Goal: Task Accomplishment & Management: Manage account settings

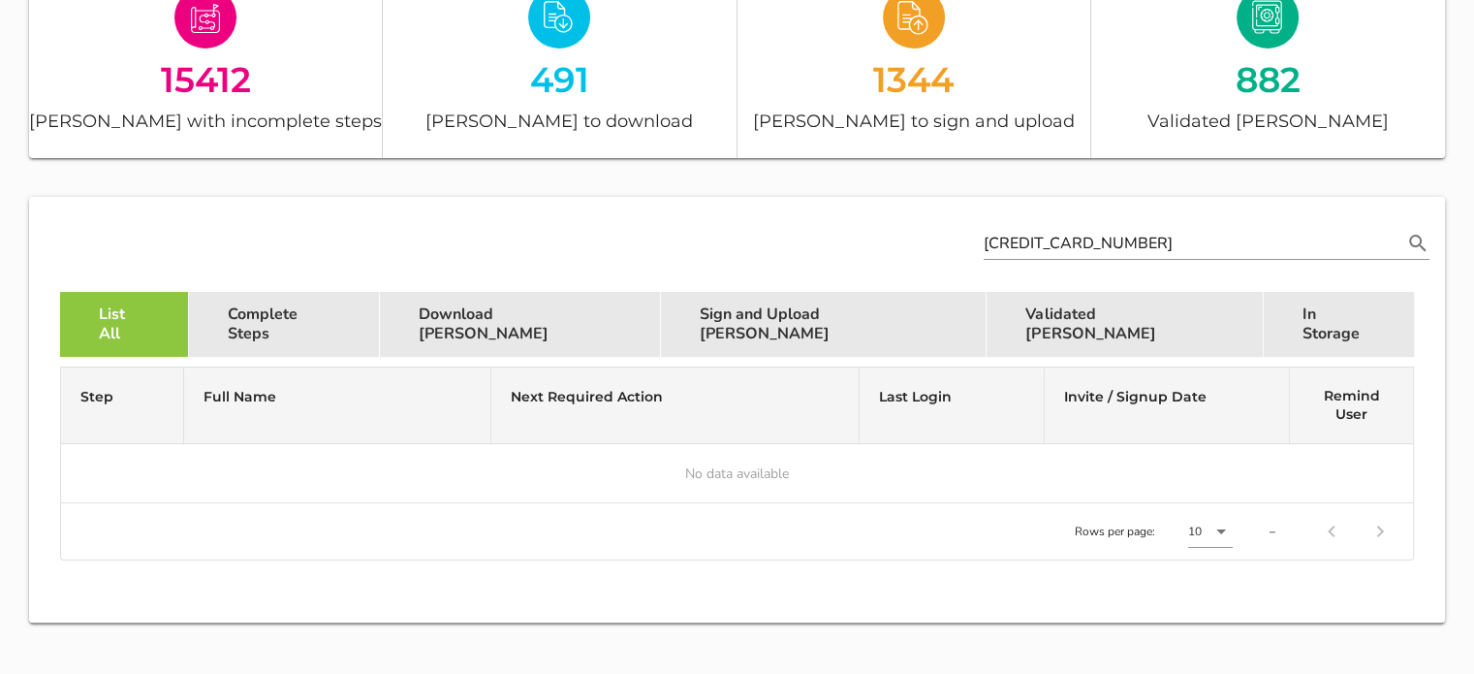
click at [1026, 225] on div "[CREDIT_CARD_NUMBER]" at bounding box center [1207, 237] width 446 height 43
click at [1026, 234] on input "[CREDIT_CARD_NUMBER]" at bounding box center [1193, 243] width 419 height 31
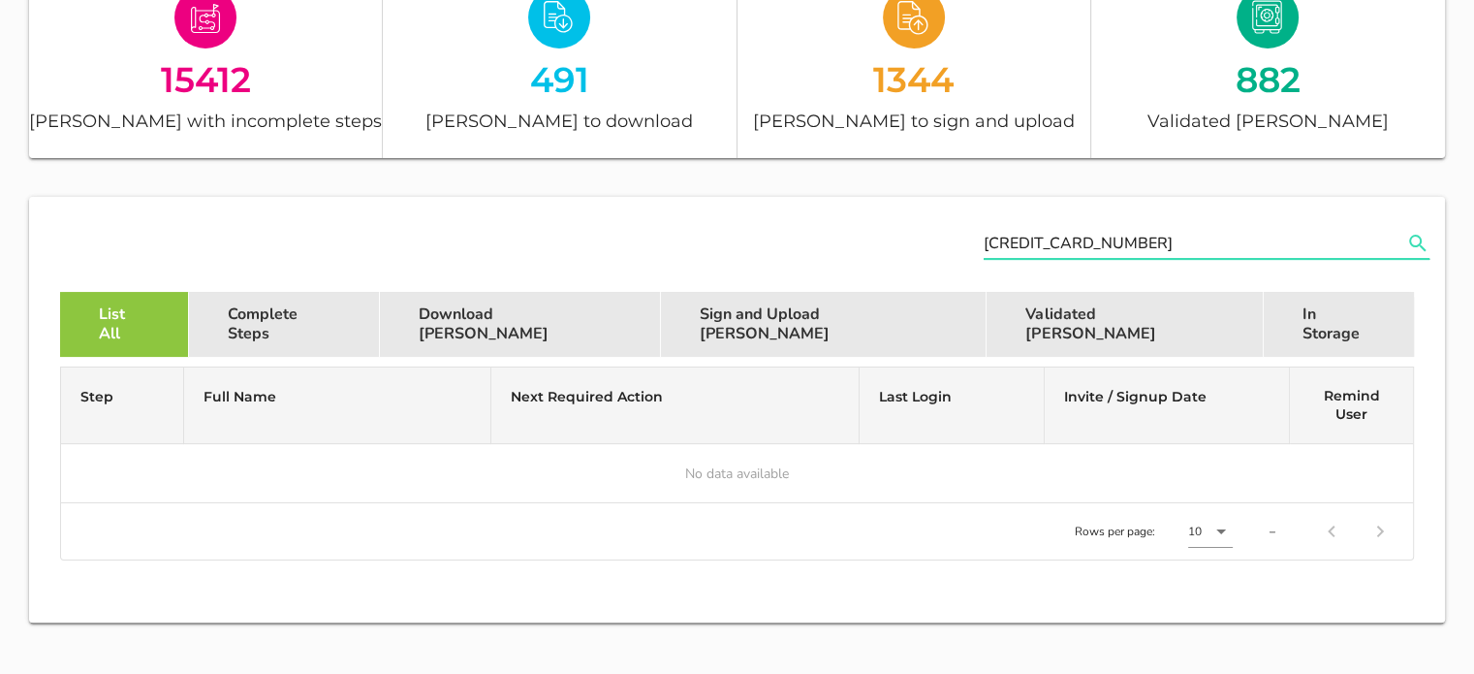
paste input "111035165082"
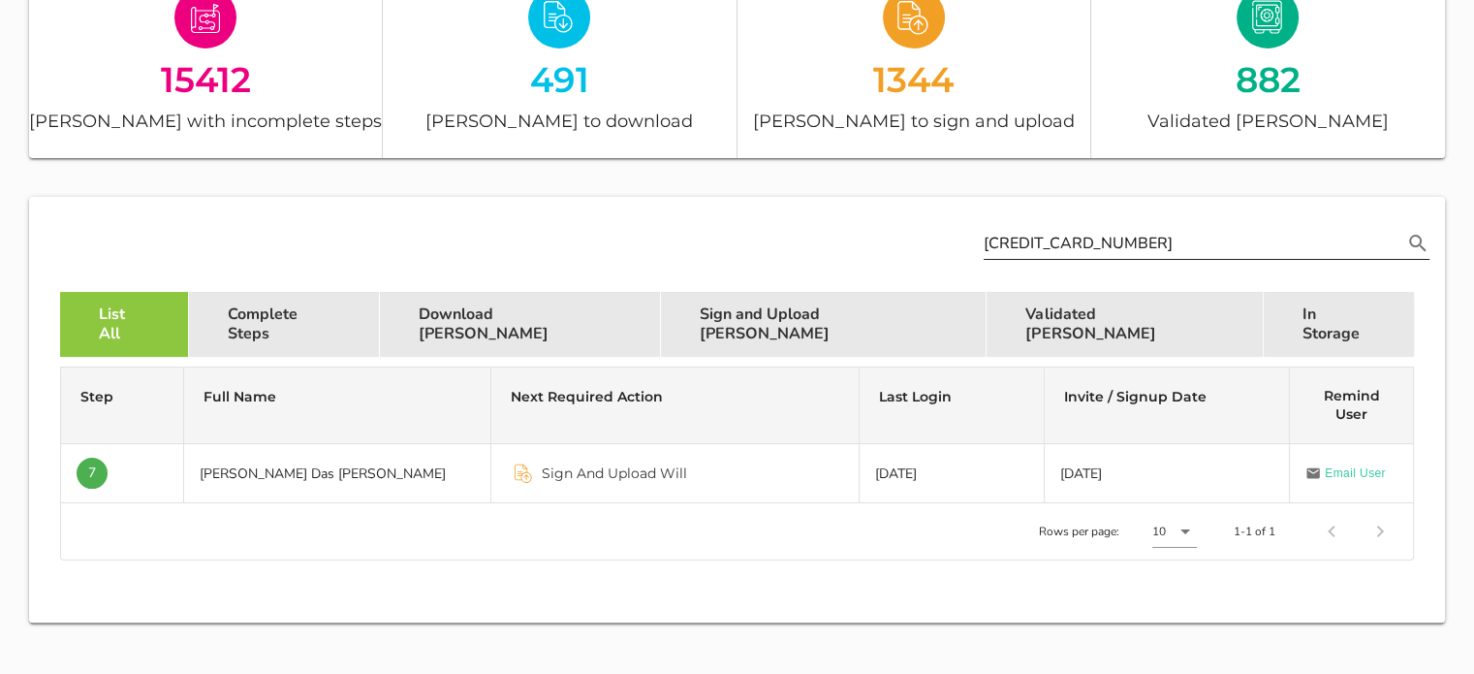
click at [1031, 220] on div "[CREDIT_CARD_NUMBER]" at bounding box center [1207, 237] width 446 height 43
click at [1030, 232] on input "[CREDIT_CARD_NUMBER]" at bounding box center [1193, 243] width 419 height 31
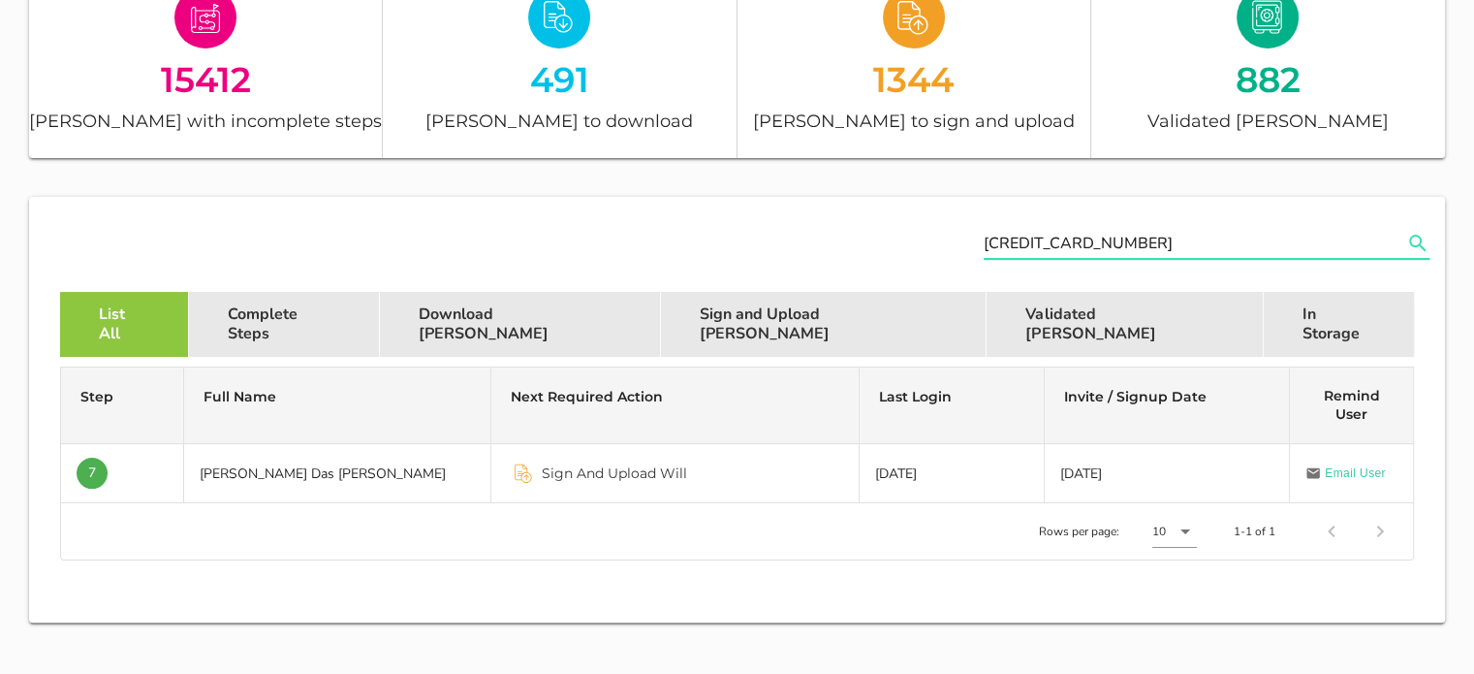
paste input "[CREDIT_CARD_NUMBER]"
click at [1068, 255] on input "[CREDIT_CARD_NUMBER]" at bounding box center [1193, 243] width 419 height 31
paste input "[PERSON_NAME][EMAIL_ADDRESS][DOMAIN_NAME]"
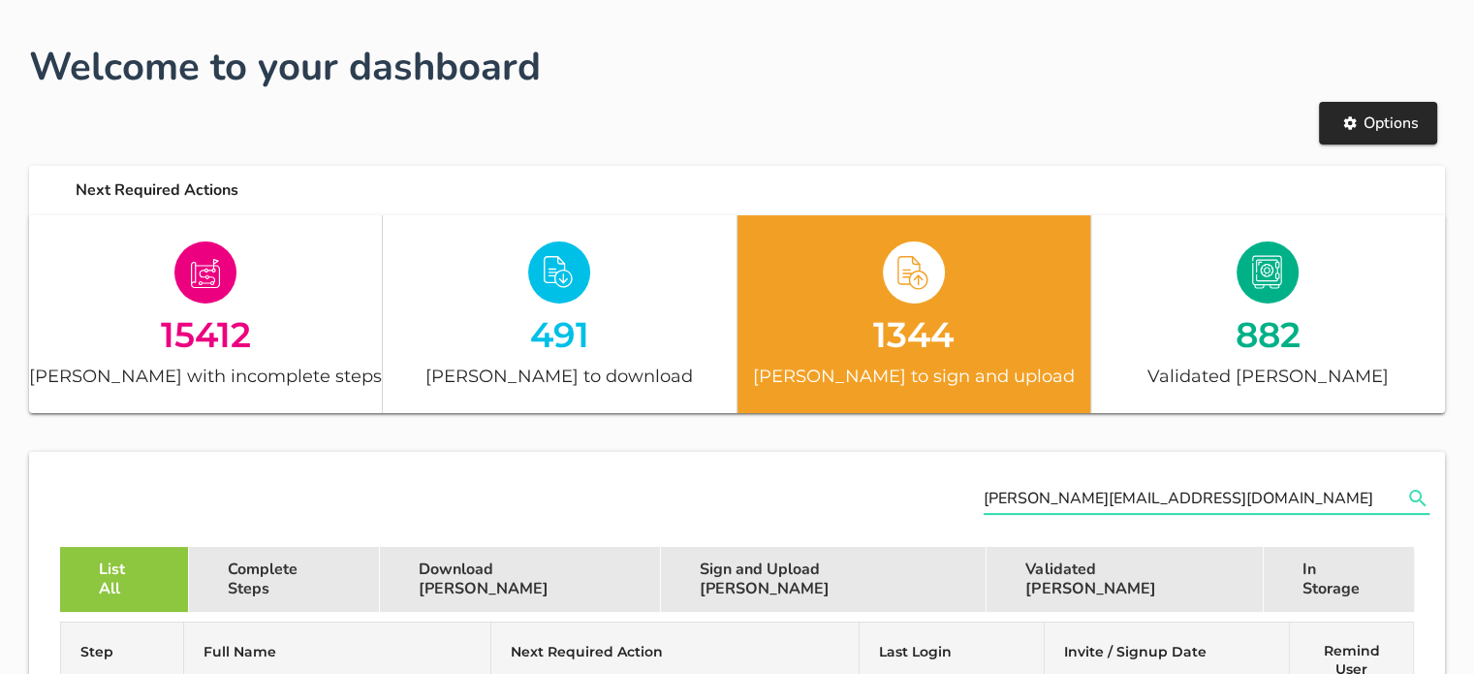
scroll to position [97, 0]
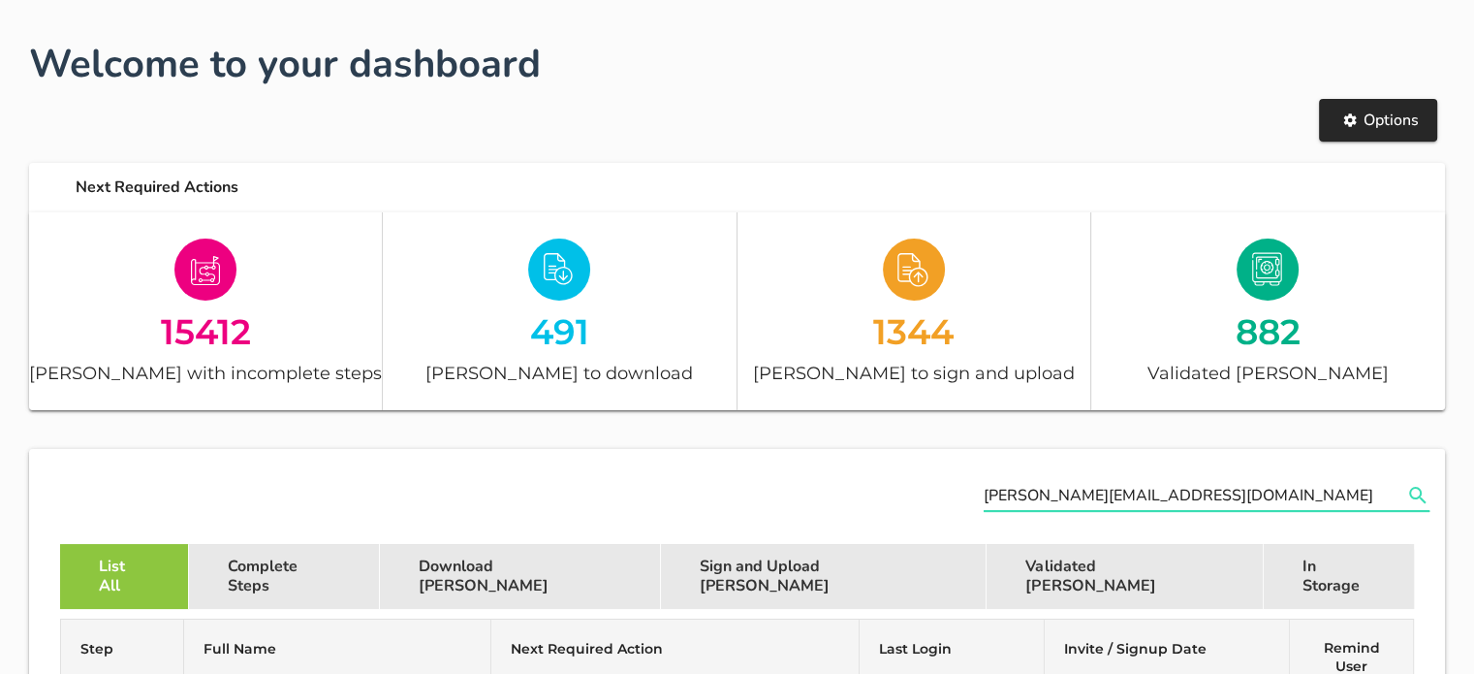
drag, startPoint x: 1028, startPoint y: 495, endPoint x: 1462, endPoint y: 394, distance: 445.0
click at [1462, 394] on div "Welcome to your dashboard Options Next Required Actions 15412 [PERSON_NAME] wit…" at bounding box center [737, 600] width 1474 height 1270
click at [1024, 493] on input "Bryannicol" at bounding box center [1193, 495] width 419 height 31
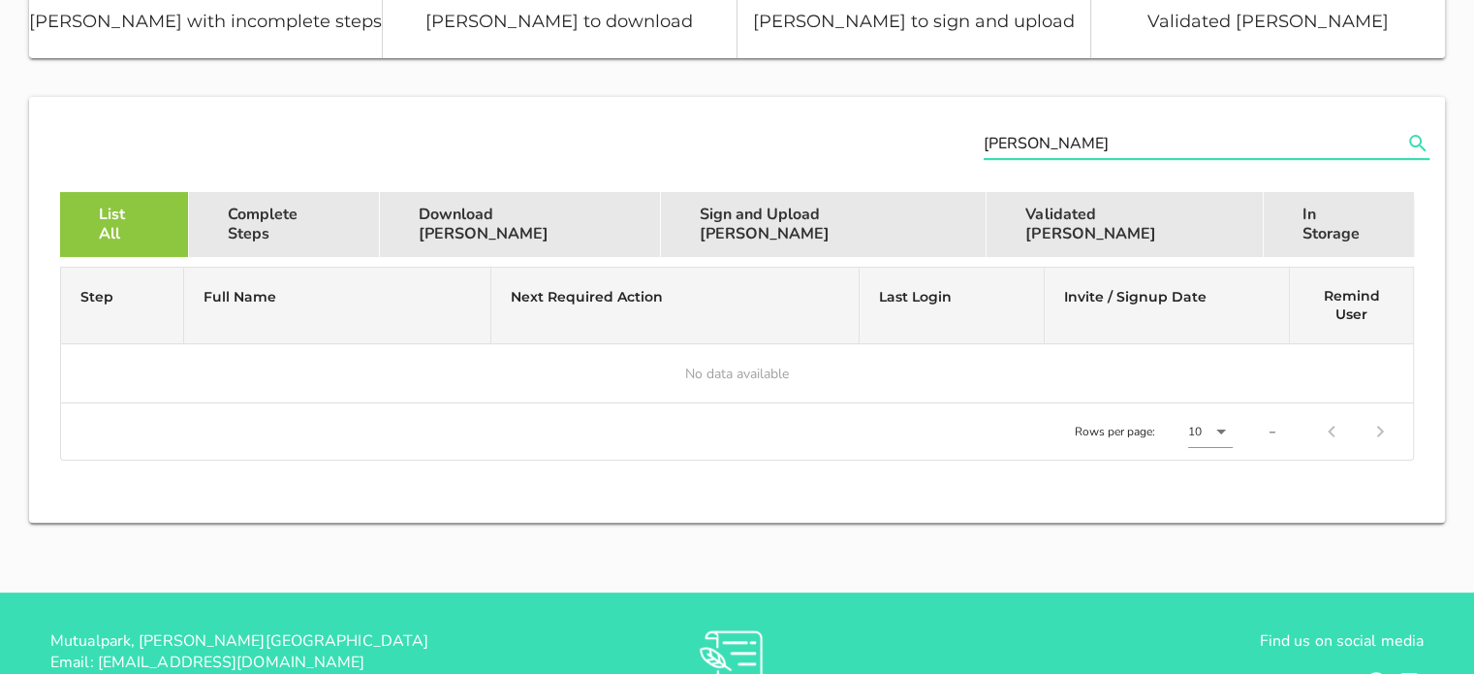
scroll to position [447, 0]
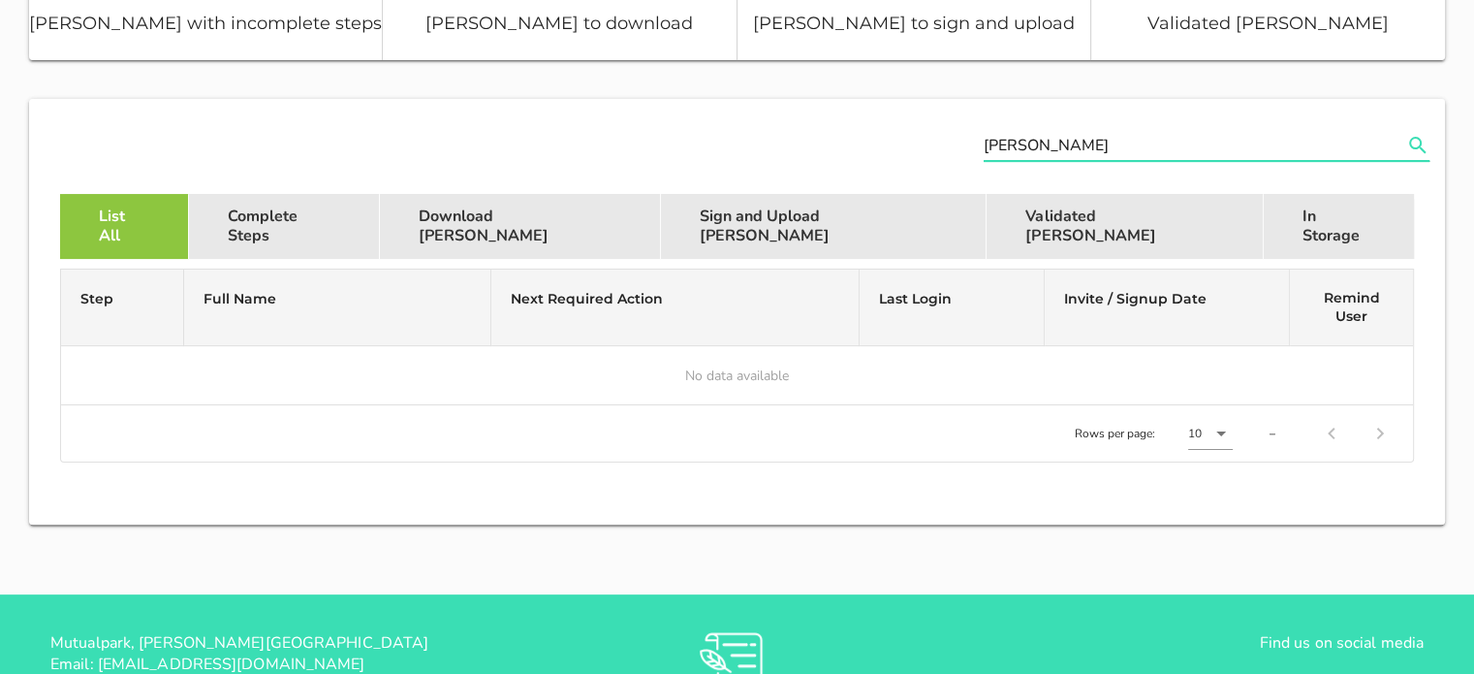
click at [1418, 142] on icon "Search name, email, testator ID or ID number appended action" at bounding box center [1417, 145] width 23 height 23
drag, startPoint x: 1024, startPoint y: 144, endPoint x: 827, endPoint y: 162, distance: 197.5
click at [827, 162] on div "[PERSON_NAME]" at bounding box center [737, 146] width 1408 height 87
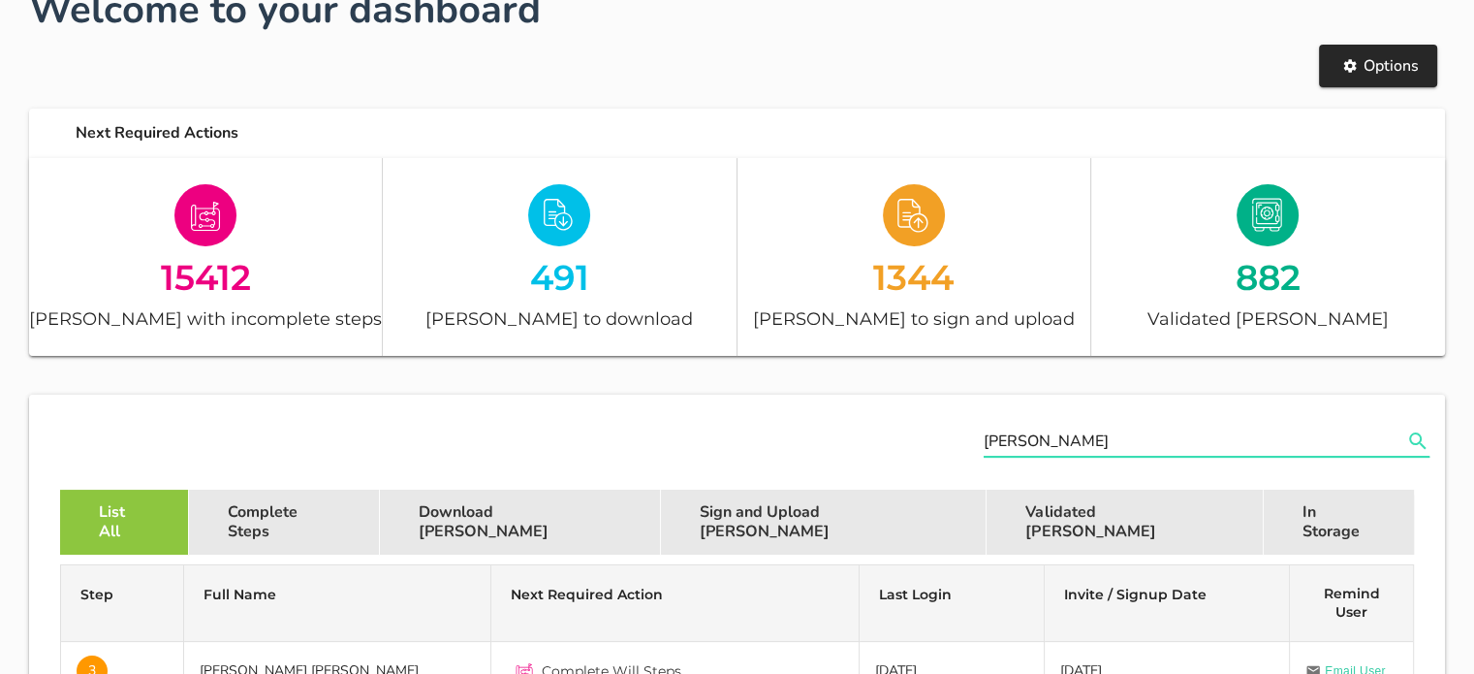
scroll to position [92, 0]
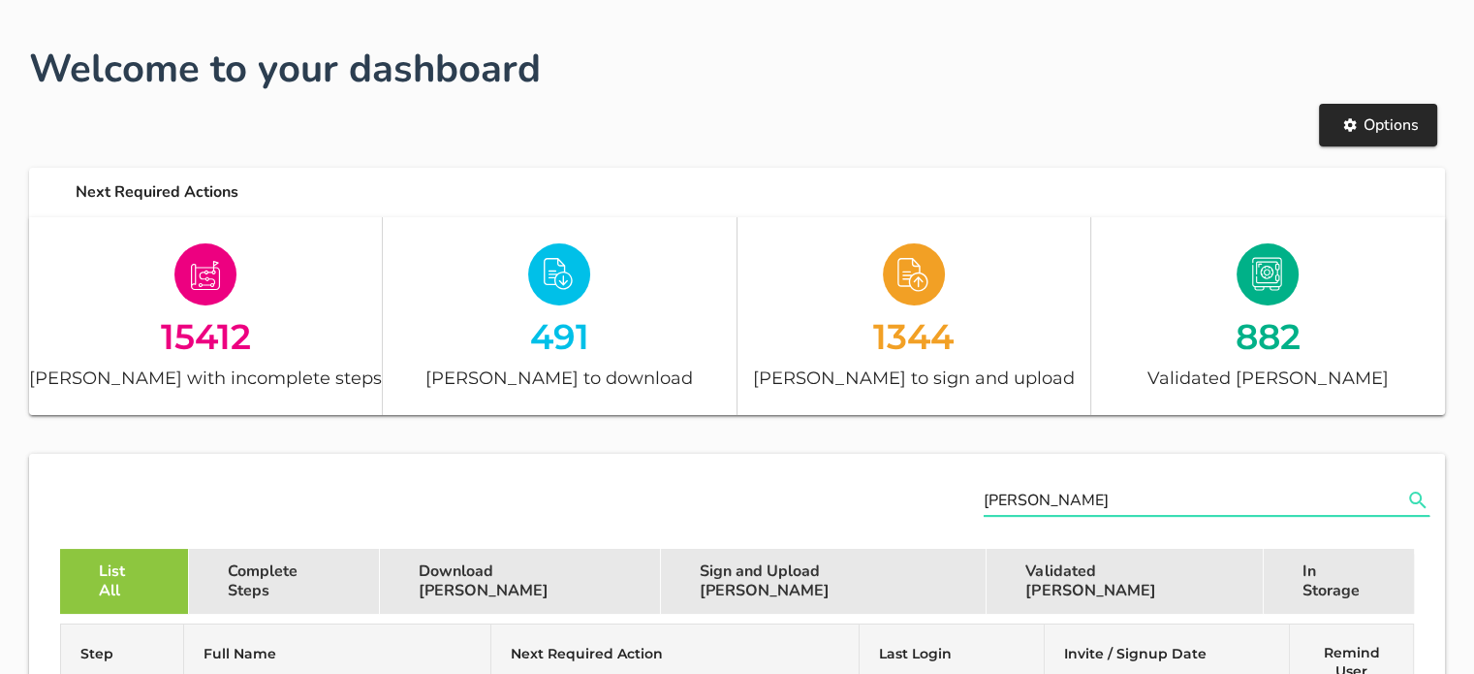
click at [1043, 499] on input "[PERSON_NAME]" at bounding box center [1193, 500] width 419 height 31
paste input "[PERSON_NAME][EMAIL_ADDRESS][DOMAIN_NAME]"
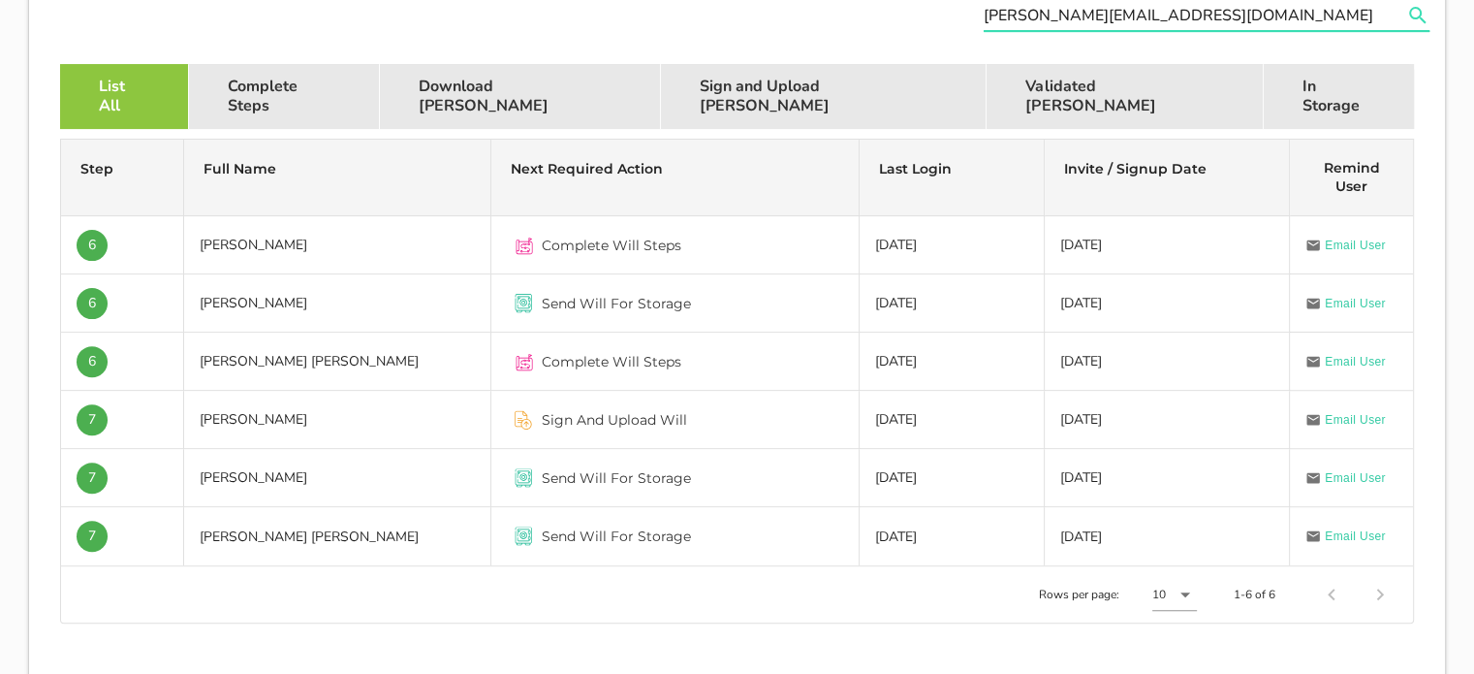
scroll to position [592, 0]
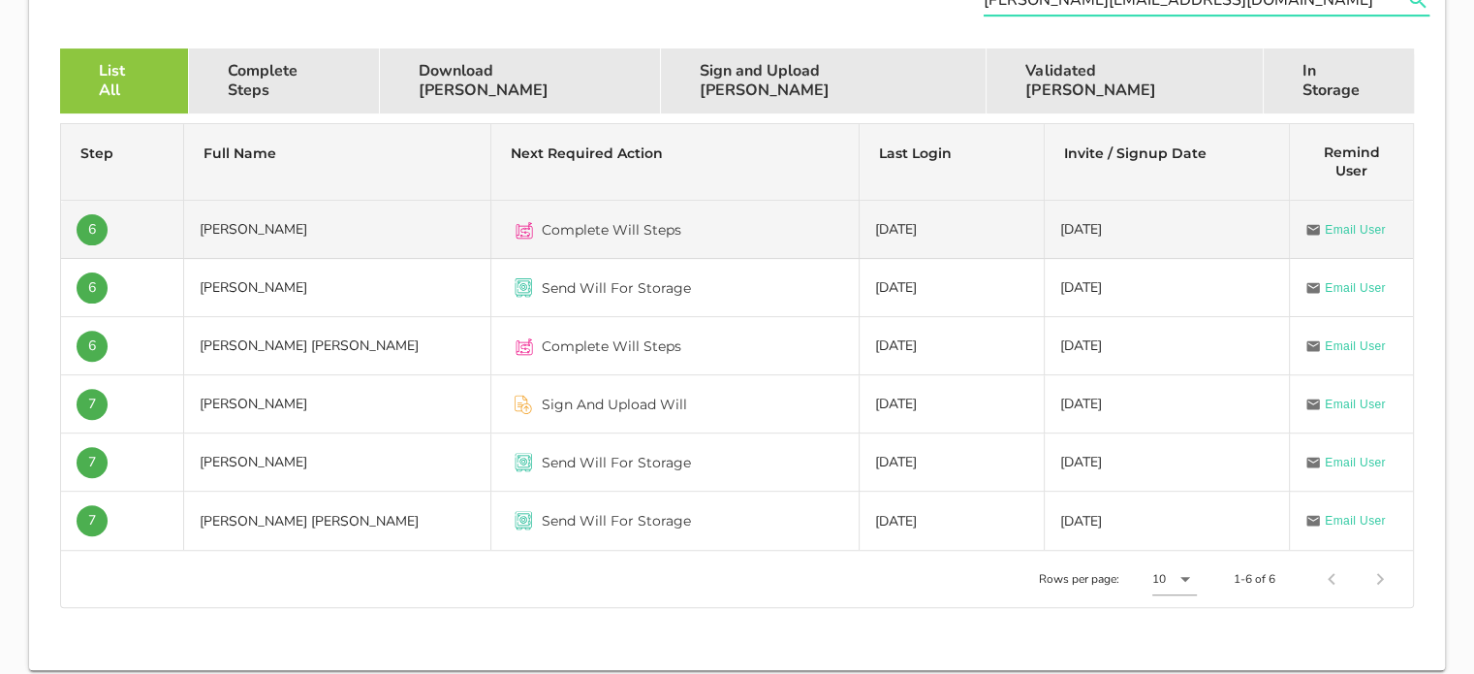
type input "[PERSON_NAME][EMAIL_ADDRESS][DOMAIN_NAME]"
click at [330, 243] on td "[PERSON_NAME]" at bounding box center [337, 230] width 307 height 58
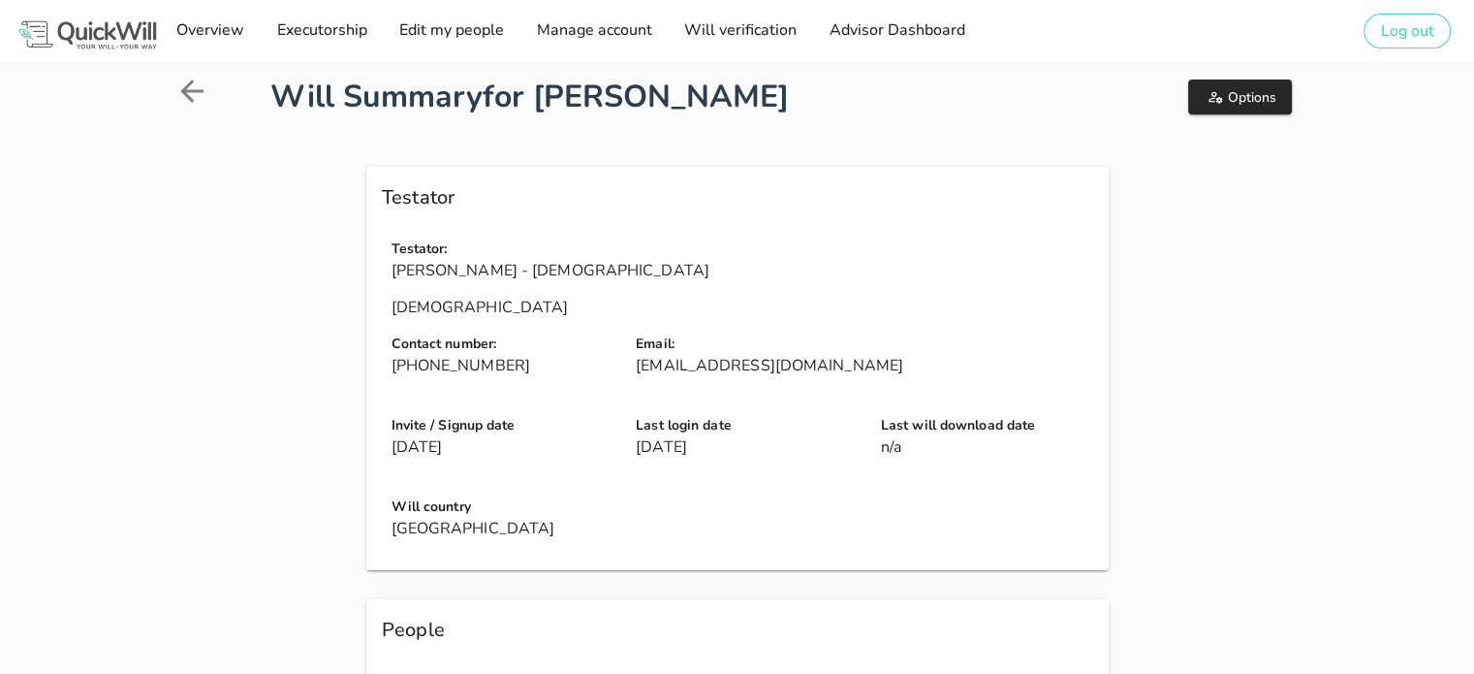
click at [1221, 79] on div "Options" at bounding box center [1167, 97] width 287 height 70
click at [1222, 89] on icon "button" at bounding box center [1216, 97] width 16 height 16
click at [1090, 176] on div "Testator" at bounding box center [737, 198] width 742 height 62
click at [884, 16] on link "Advisor Dashboard" at bounding box center [896, 31] width 148 height 39
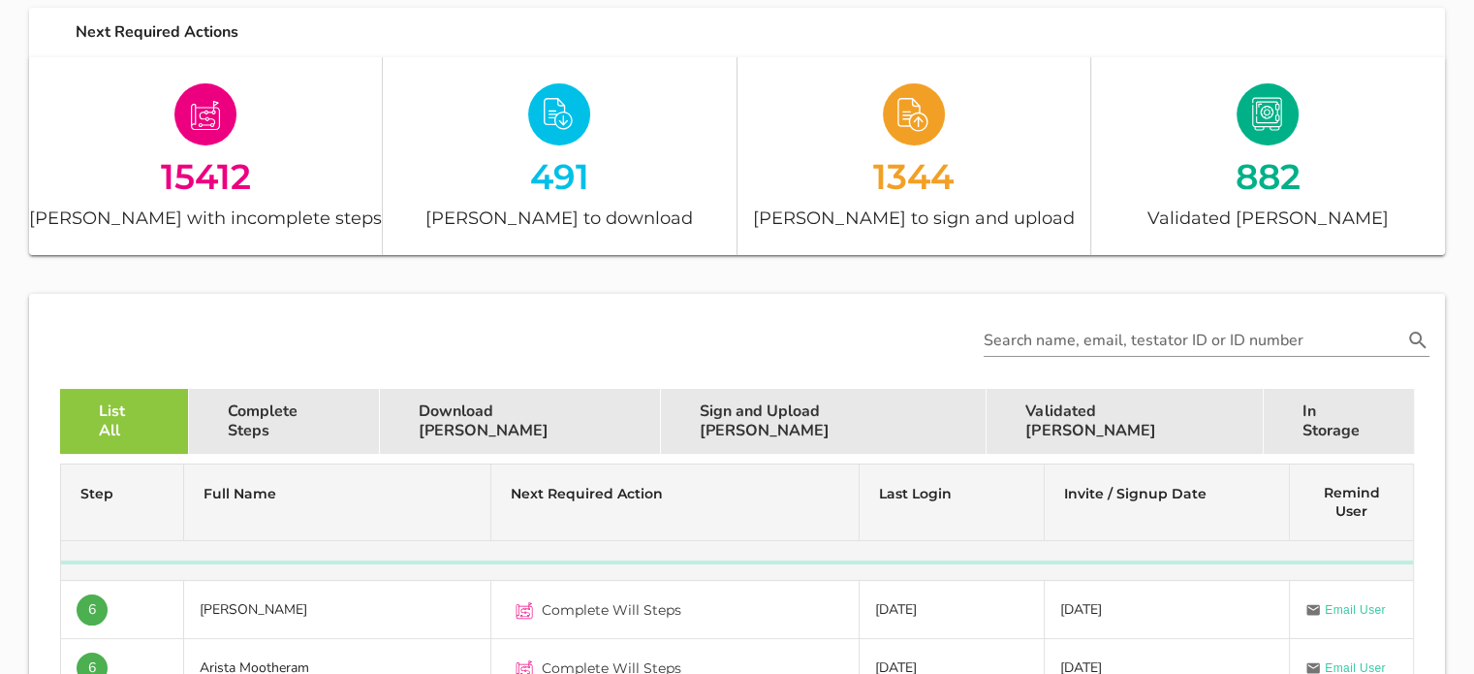
scroll to position [260, 0]
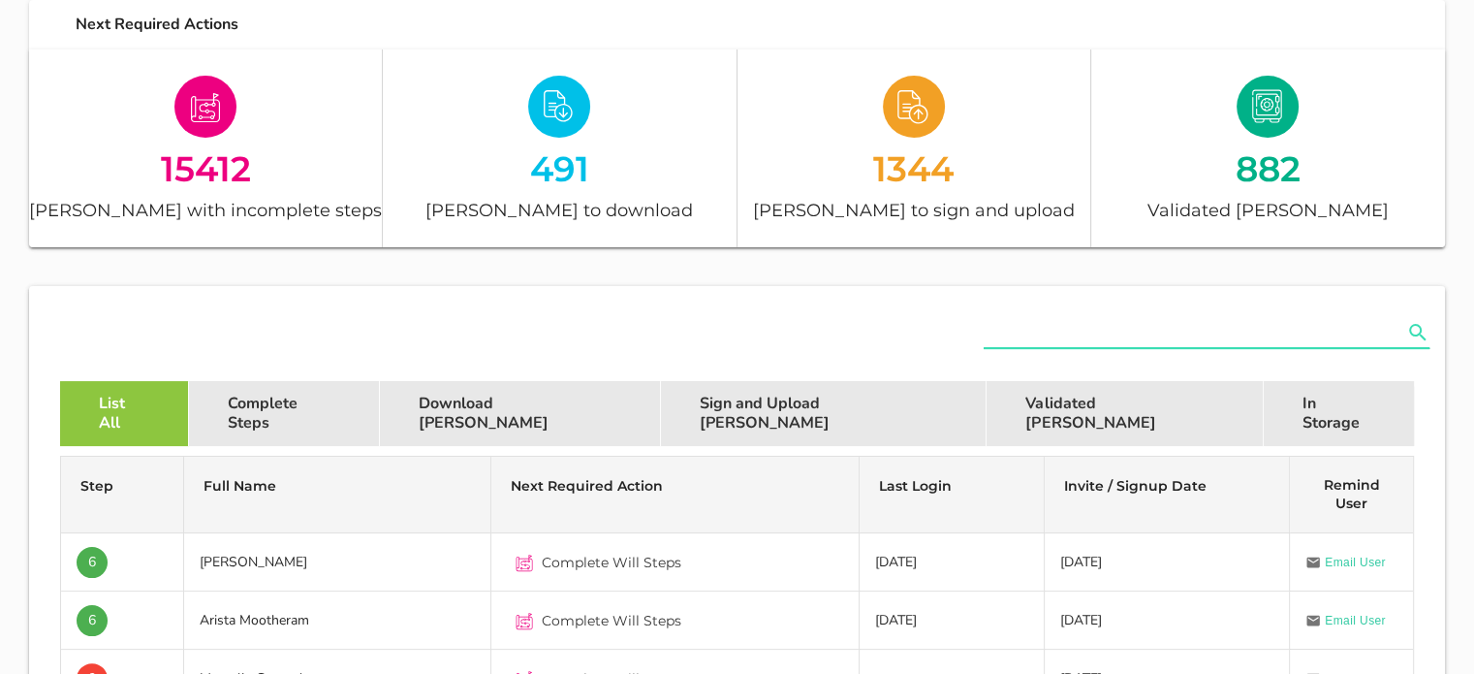
click at [1105, 344] on input "text" at bounding box center [1193, 332] width 419 height 31
paste input "[PERSON_NAME][EMAIL_ADDRESS][DOMAIN_NAME]"
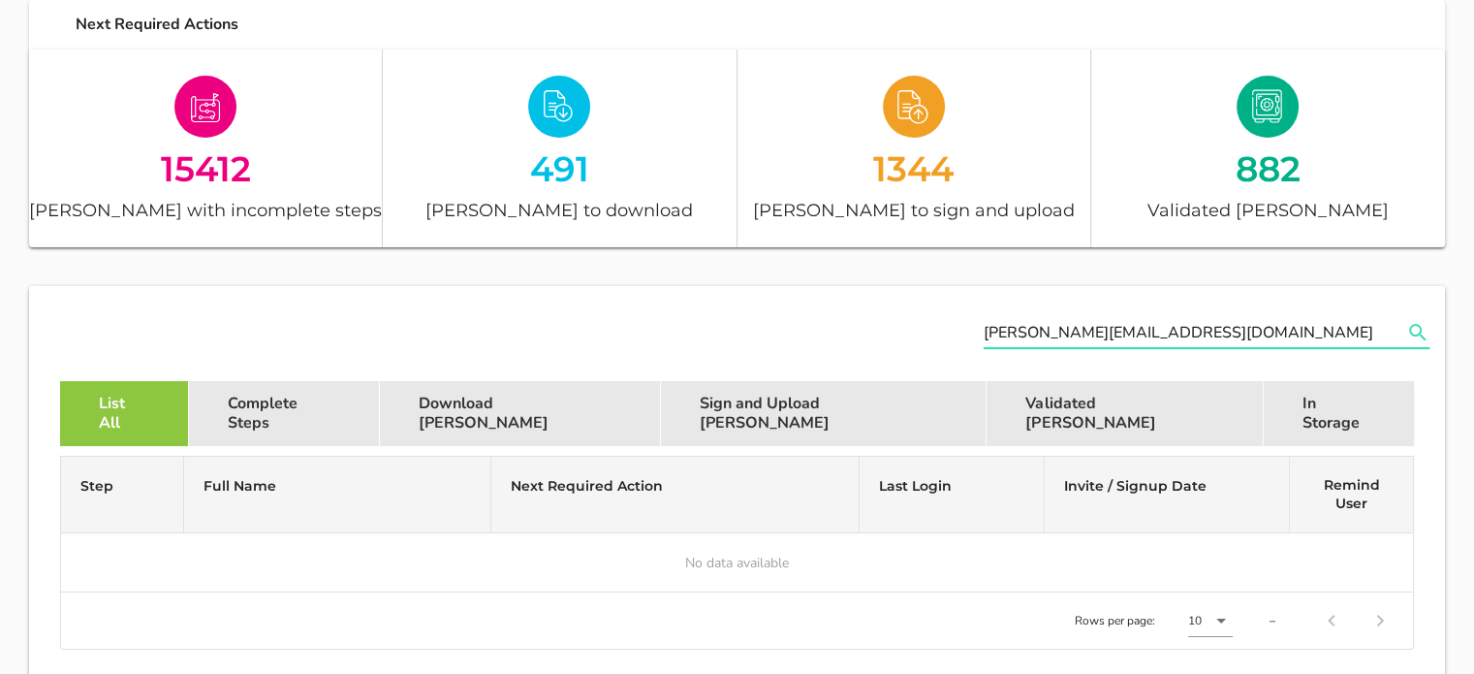
type input "[PERSON_NAME][EMAIL_ADDRESS][DOMAIN_NAME]"
